Goal: Find contact information: Find contact information

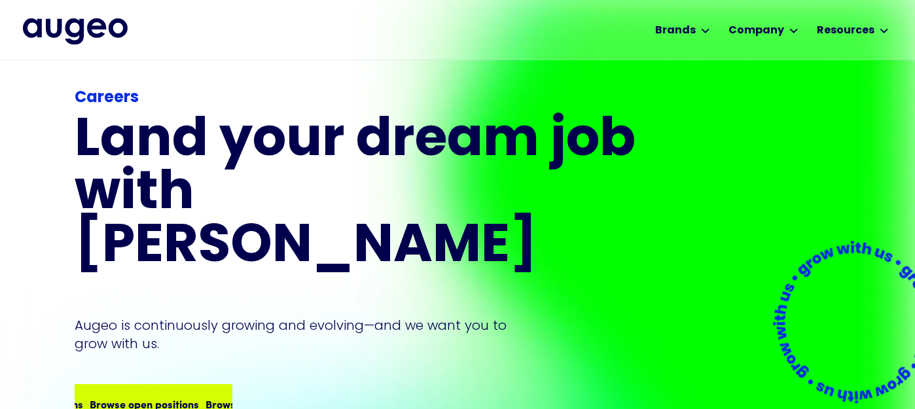
scroll to position [14, 0]
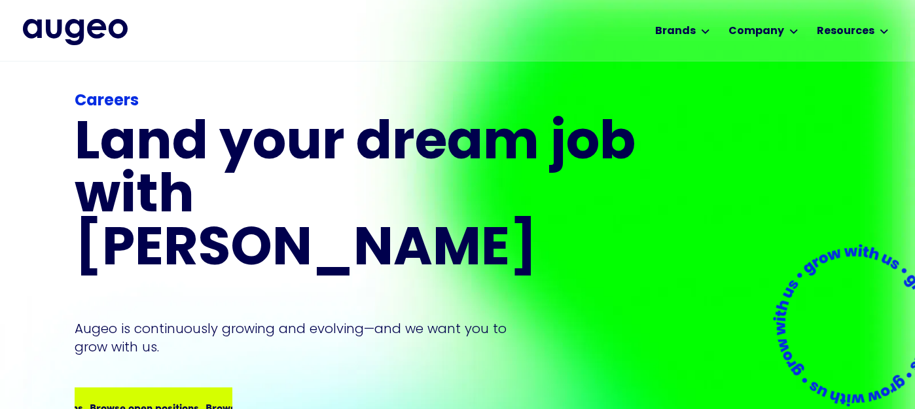
click at [122, 389] on div "Browse open positions Browse open positions Browse open positions Browse open p…" at bounding box center [153, 407] width 155 height 37
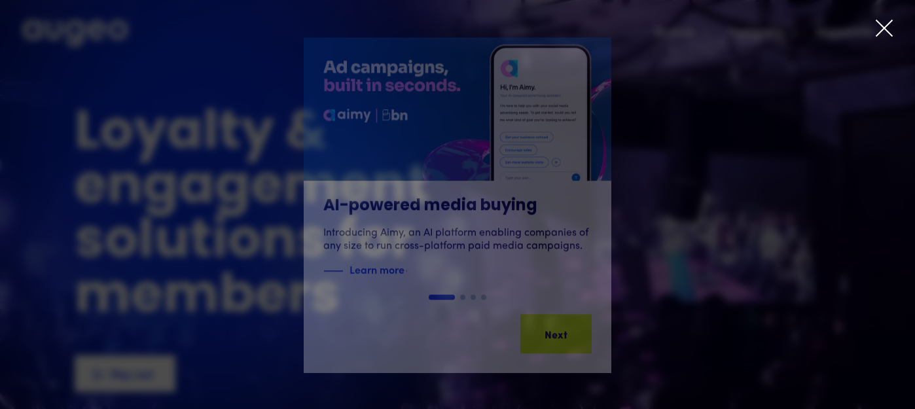
click at [885, 27] on icon at bounding box center [885, 28] width 16 height 16
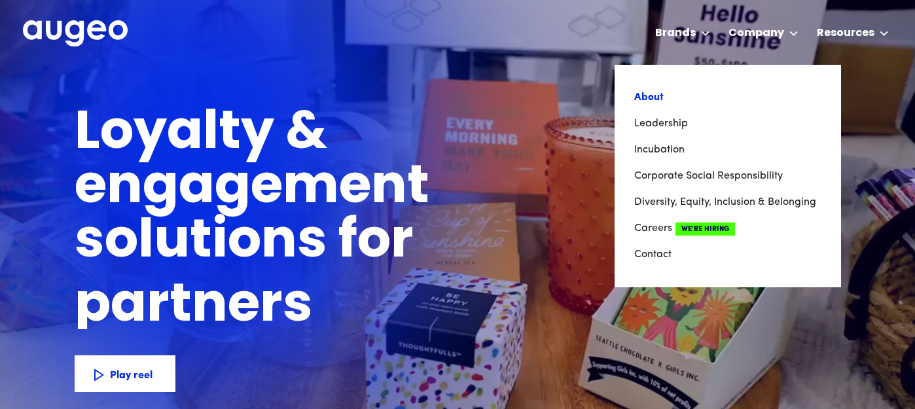
click at [667, 101] on link "About" at bounding box center [728, 97] width 187 height 26
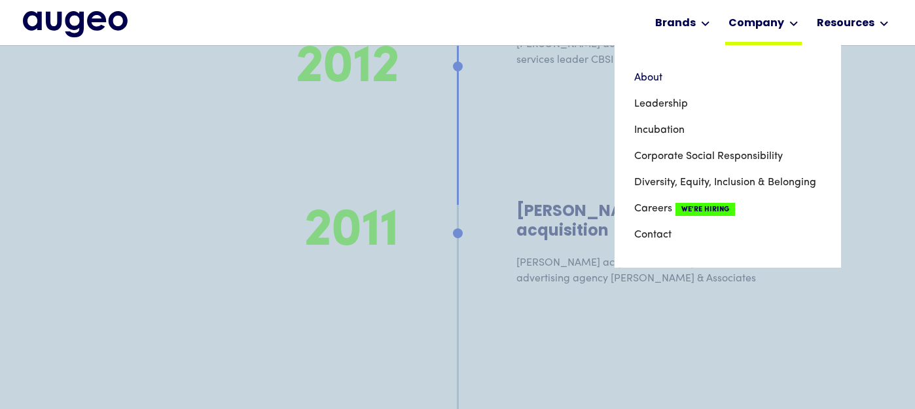
scroll to position [8379, 0]
click at [647, 234] on link "Contact" at bounding box center [728, 235] width 187 height 26
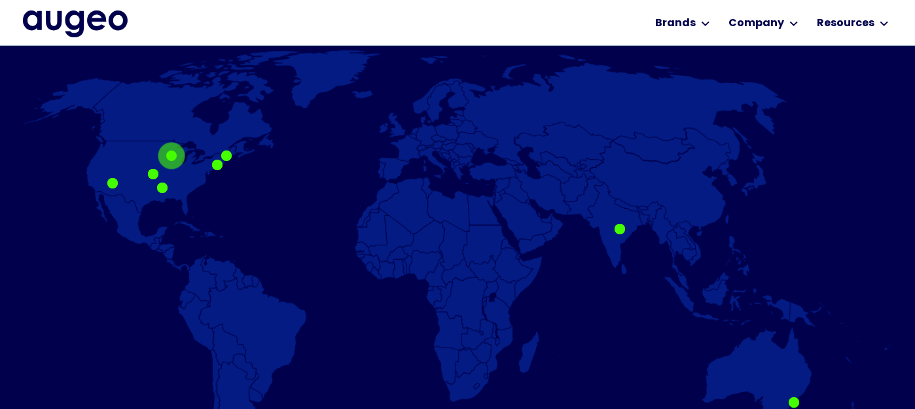
scroll to position [837, 0]
click at [175, 153] on div at bounding box center [171, 155] width 10 height 10
click at [166, 153] on div at bounding box center [172, 155] width 42 height 42
click at [162, 188] on div "New York Minnesota Massachusetts Kansas Arizona Australia Hyderabad Arkansas" at bounding box center [457, 257] width 875 height 417
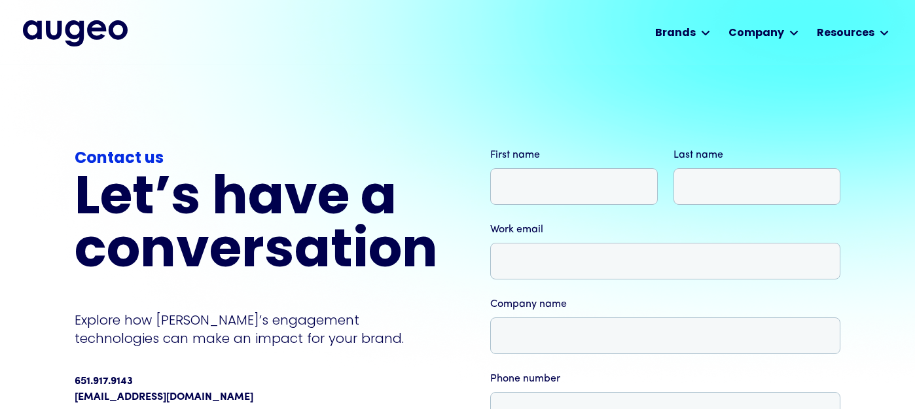
scroll to position [1, 0]
